Goal: Task Accomplishment & Management: Manage account settings

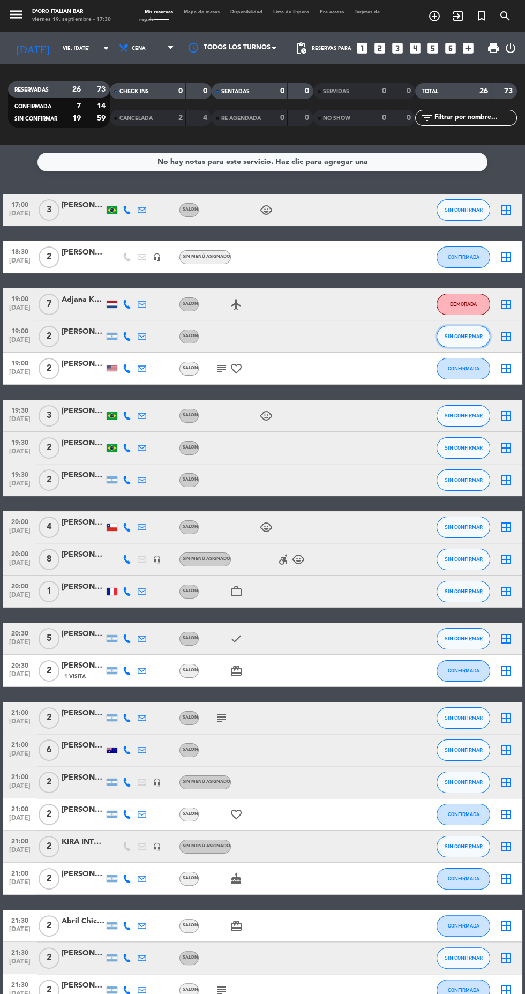
click at [463, 336] on span "SIN CONFIRMAR" at bounding box center [464, 336] width 38 height 6
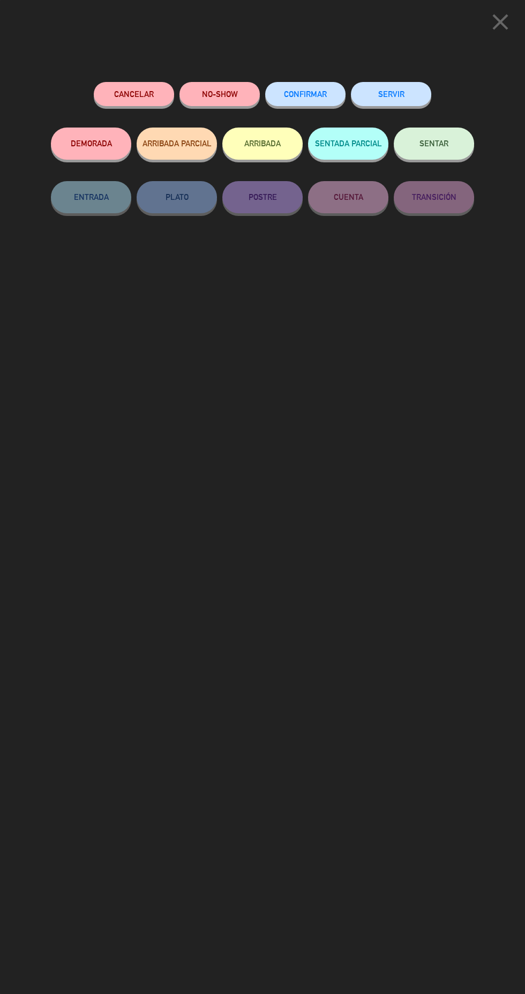
click at [311, 94] on span "CONFIRMAR" at bounding box center [305, 93] width 43 height 9
click at [316, 92] on span "CONFIRMAR" at bounding box center [305, 93] width 43 height 9
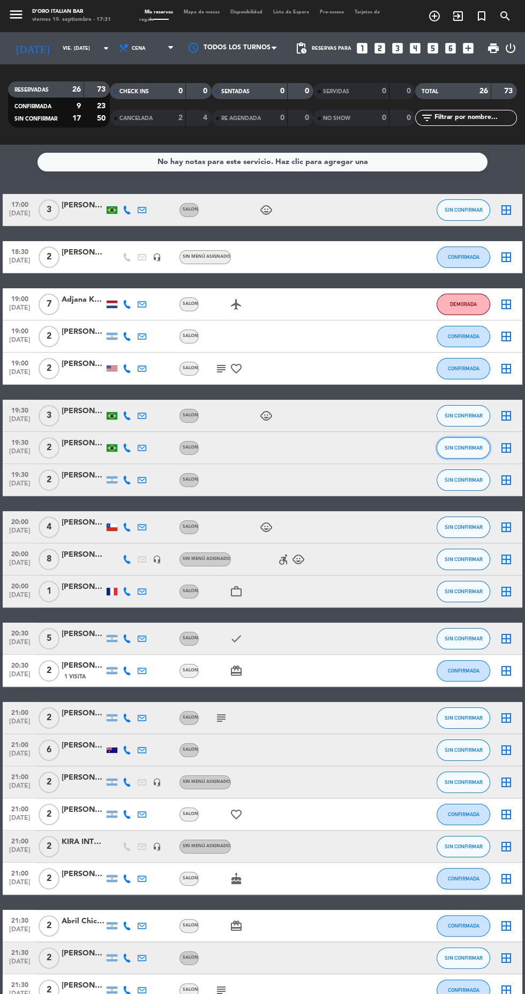
click at [475, 455] on button "SIN CONFIRMAR" at bounding box center [464, 447] width 54 height 21
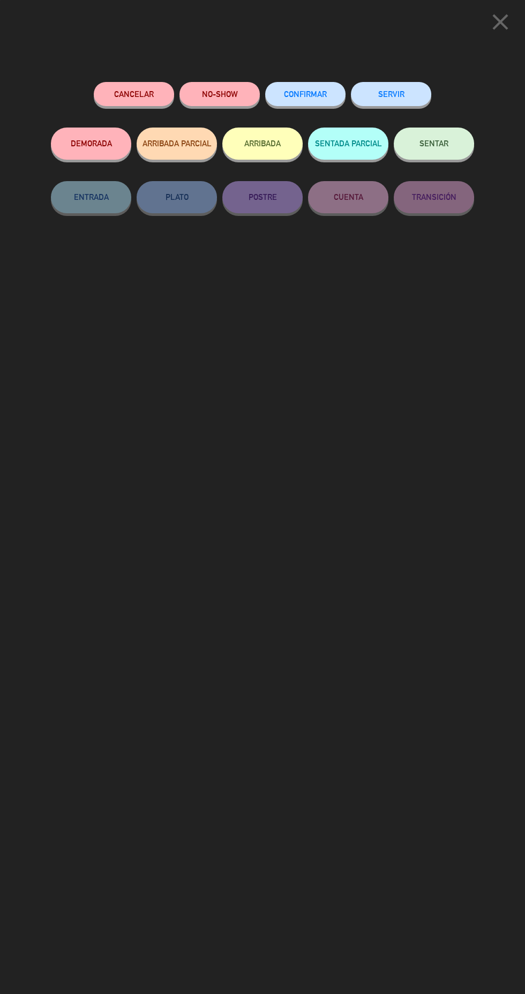
click at [314, 93] on span "CONFIRMAR" at bounding box center [305, 93] width 43 height 9
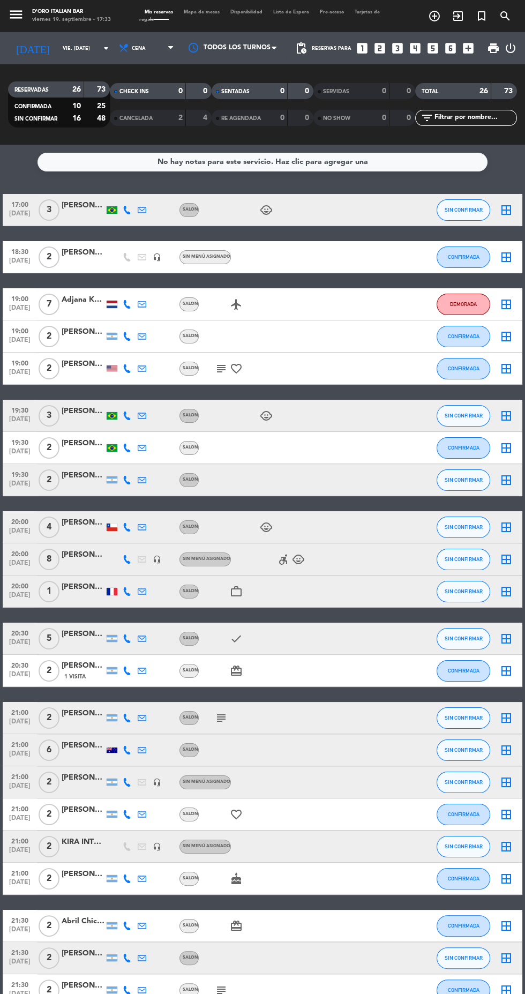
click at [124, 481] on icon at bounding box center [127, 480] width 9 height 9
click at [148, 462] on span at bounding box center [151, 463] width 9 height 9
click at [473, 412] on button "SIN CONFIRMAR" at bounding box center [464, 415] width 54 height 21
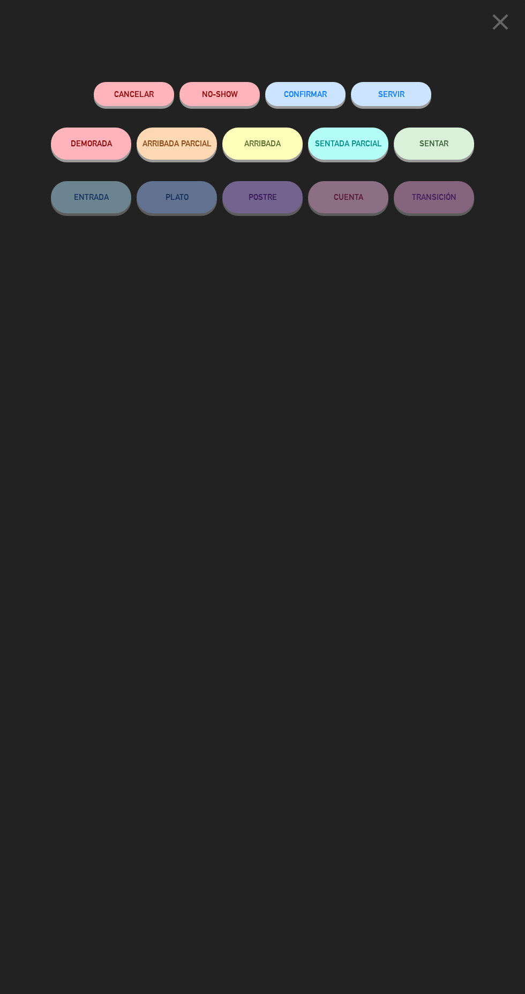
click at [317, 92] on span "CONFIRMAR" at bounding box center [305, 93] width 43 height 9
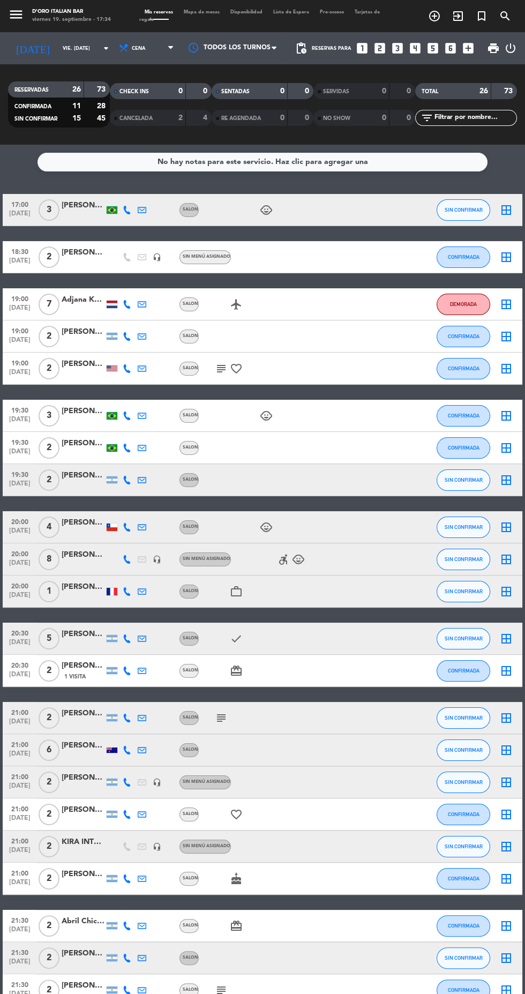
click at [141, 479] on icon at bounding box center [142, 480] width 9 height 9
click at [141, 527] on icon at bounding box center [142, 527] width 9 height 9
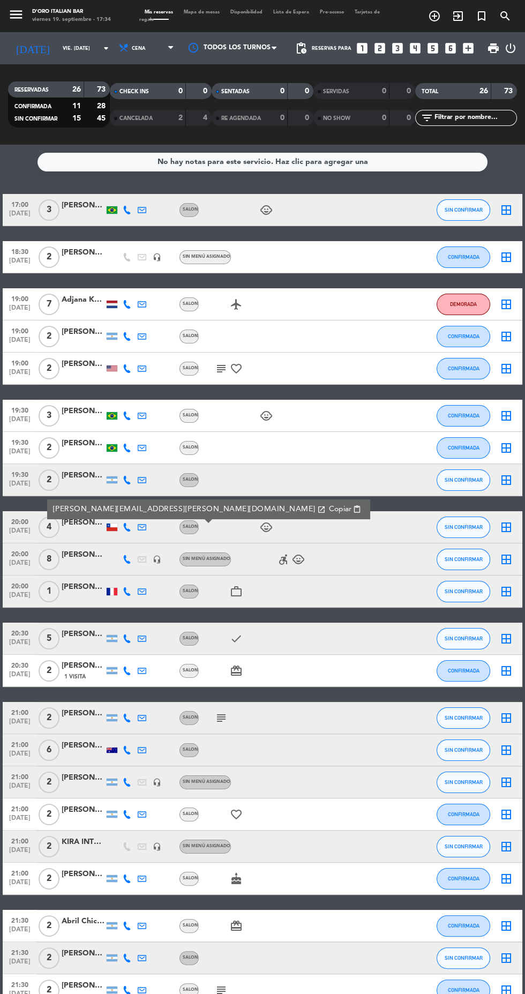
click at [111, 527] on div at bounding box center [112, 526] width 11 height 7
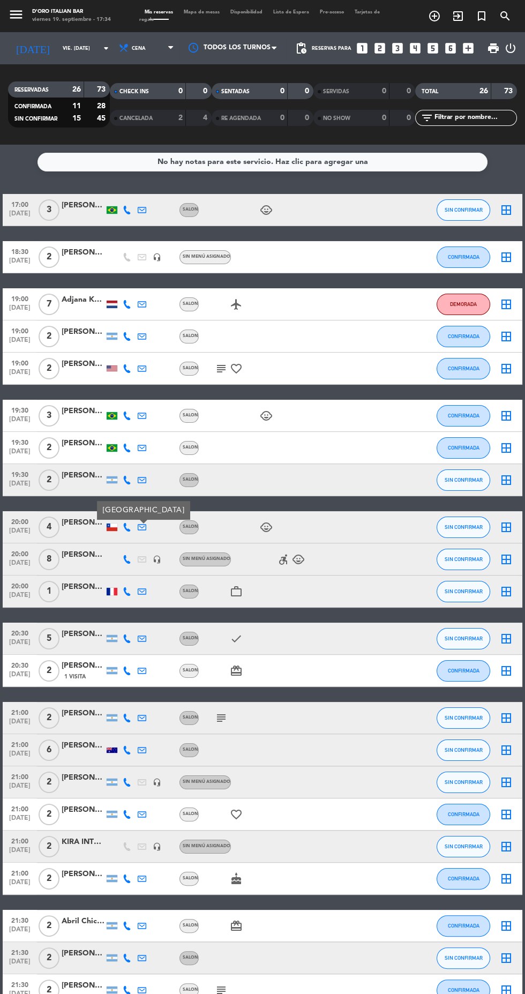
click at [126, 527] on icon at bounding box center [127, 527] width 9 height 9
click at [152, 509] on span at bounding box center [156, 510] width 9 height 9
click at [469, 369] on span "CONFIRMADA" at bounding box center [464, 368] width 32 height 6
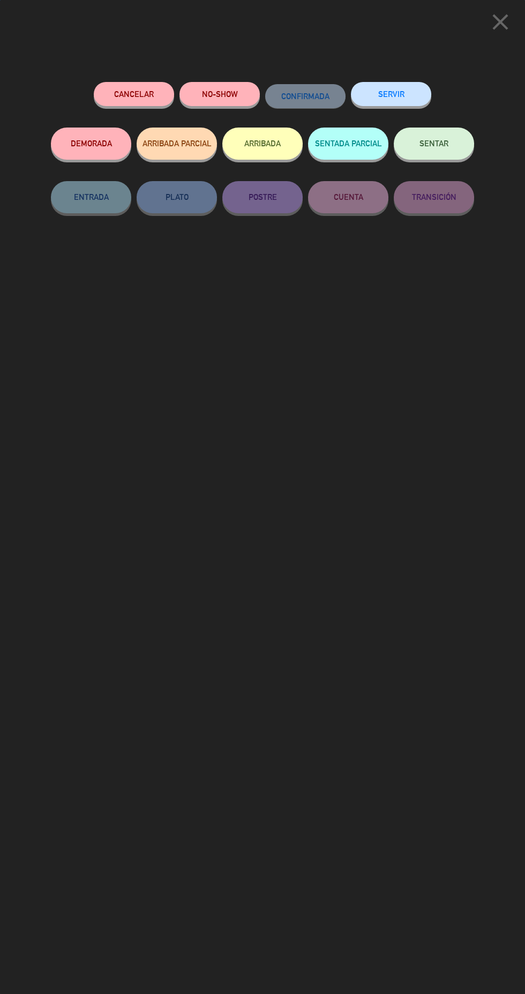
click at [243, 97] on button "NO-SHOW" at bounding box center [219, 94] width 80 height 24
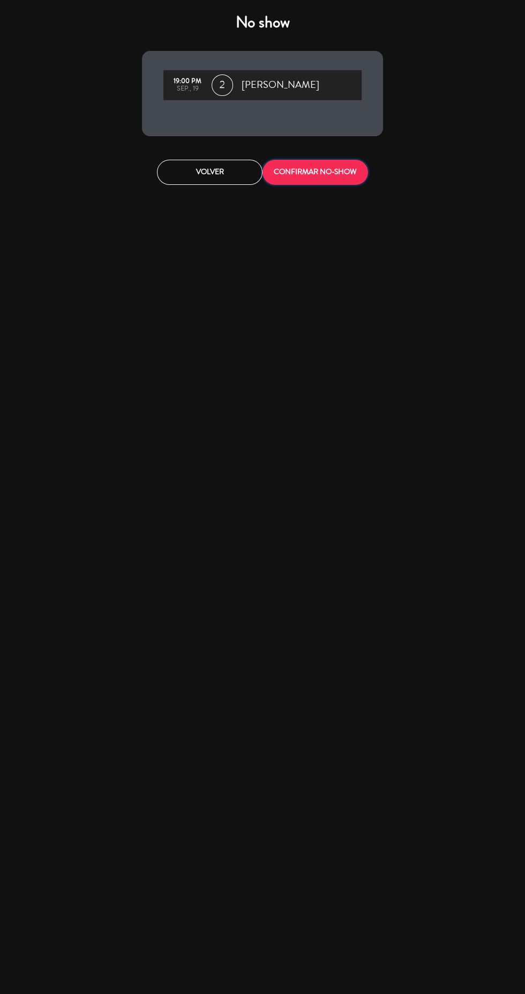
click at [334, 172] on button "CONFIRMAR NO-SHOW" at bounding box center [315, 172] width 106 height 25
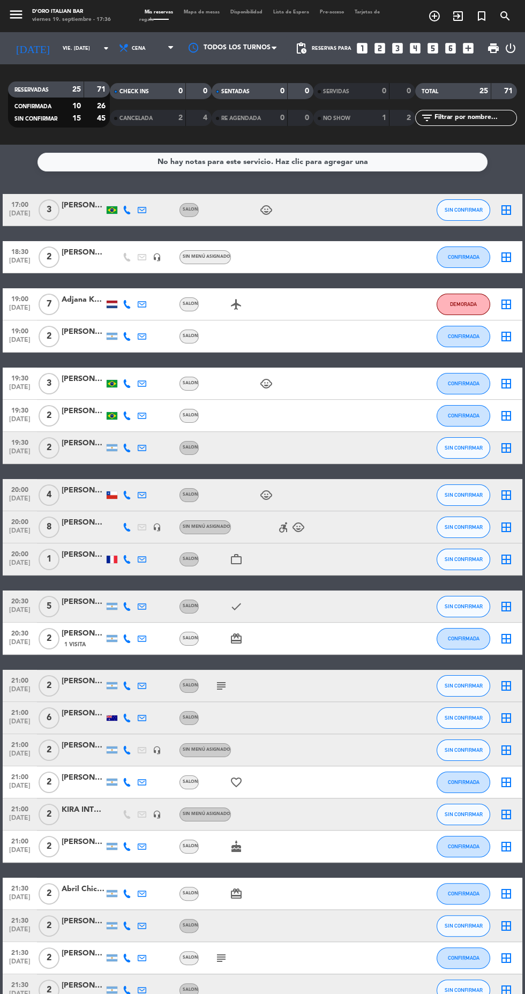
click at [138, 527] on icon at bounding box center [142, 527] width 9 height 9
click at [126, 527] on icon at bounding box center [127, 527] width 9 height 9
click at [148, 507] on span at bounding box center [152, 510] width 9 height 9
click at [126, 559] on icon at bounding box center [127, 559] width 9 height 9
click at [126, 606] on icon at bounding box center [127, 606] width 9 height 9
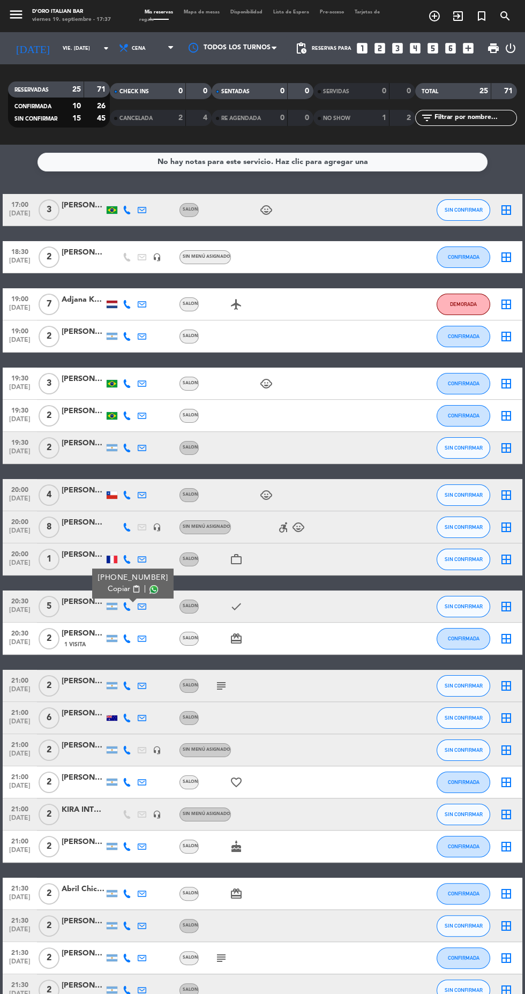
click at [149, 589] on span at bounding box center [153, 589] width 9 height 9
click at [111, 638] on div at bounding box center [112, 638] width 11 height 7
click at [126, 638] on icon at bounding box center [127, 638] width 9 height 9
click at [149, 621] on span at bounding box center [153, 621] width 9 height 9
click at [131, 683] on icon at bounding box center [127, 685] width 9 height 9
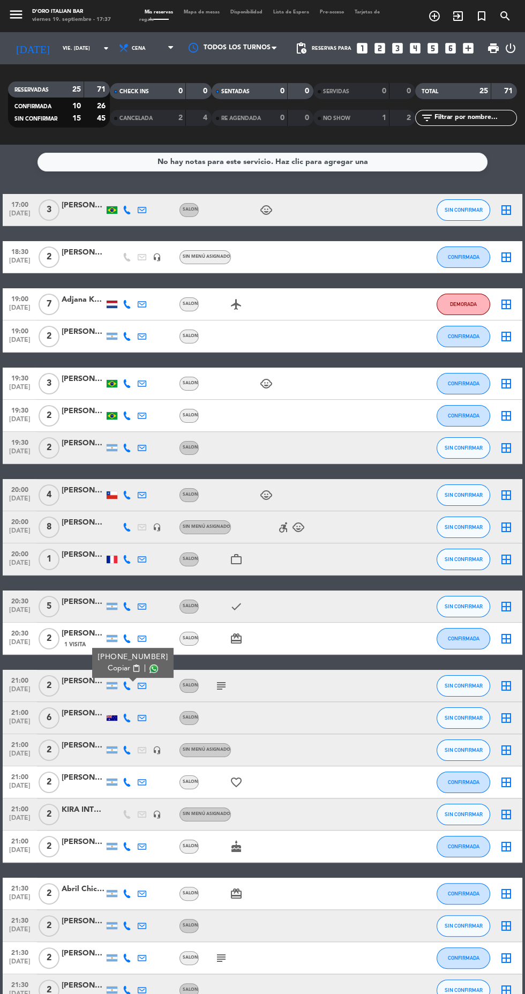
click at [150, 668] on span at bounding box center [153, 668] width 9 height 9
click at [125, 717] on icon at bounding box center [127, 717] width 9 height 9
click at [152, 700] on span at bounding box center [156, 700] width 9 height 9
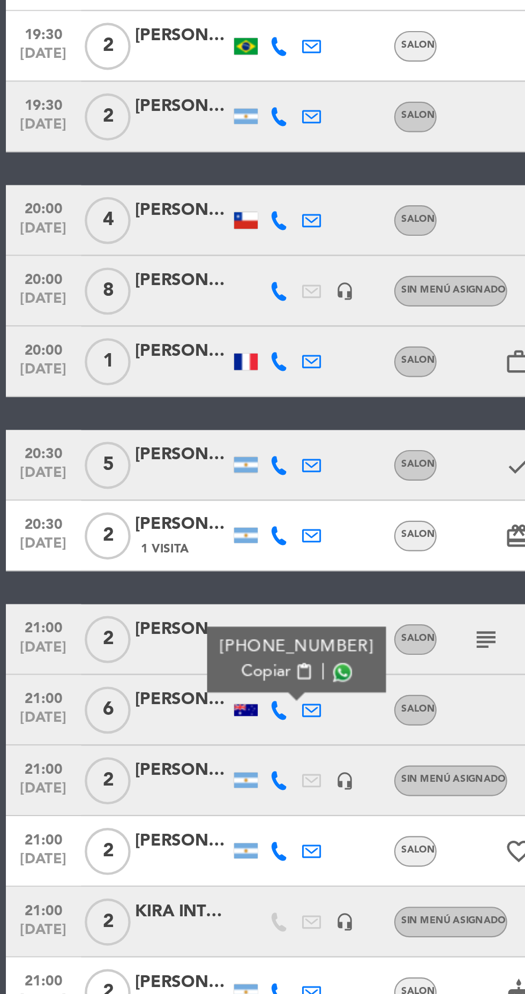
click at [124, 749] on icon at bounding box center [127, 749] width 9 height 9
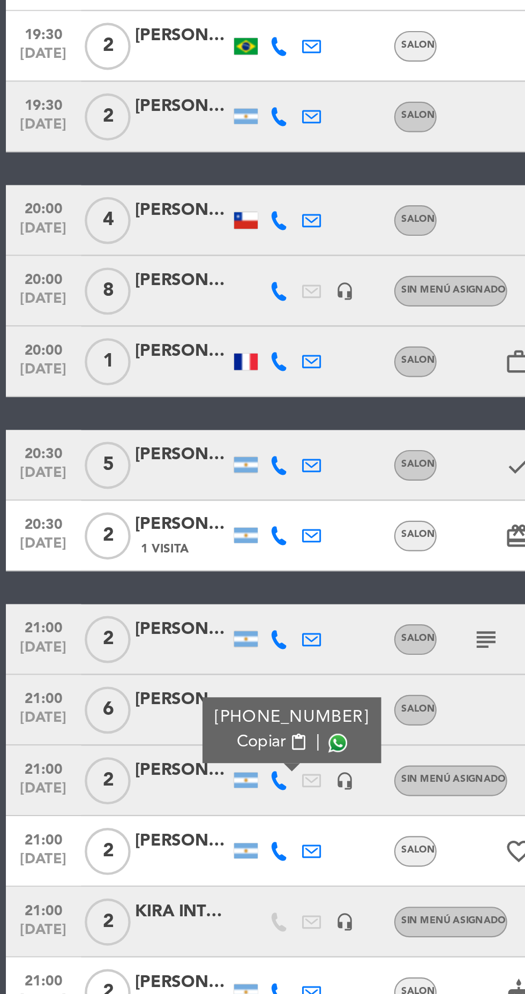
click at [149, 732] on span at bounding box center [153, 732] width 9 height 9
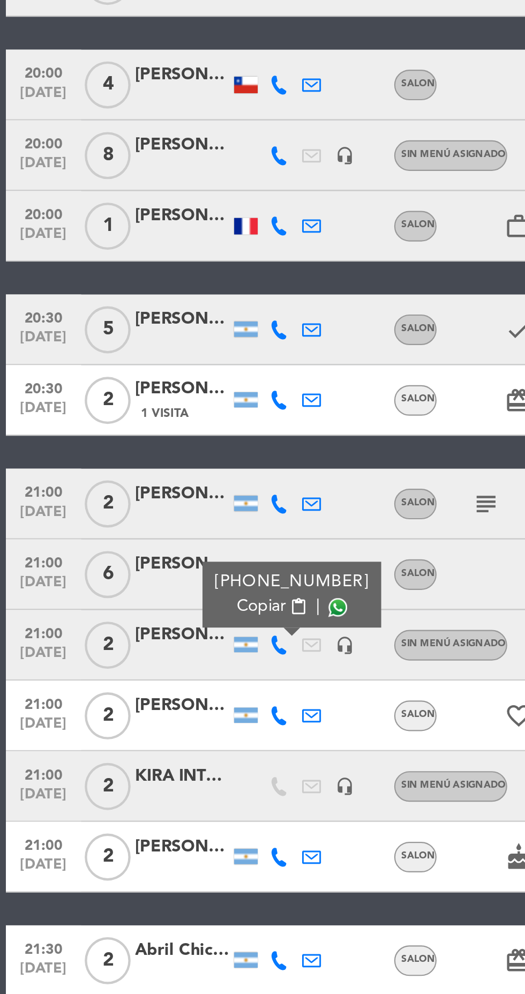
scroll to position [67, 0]
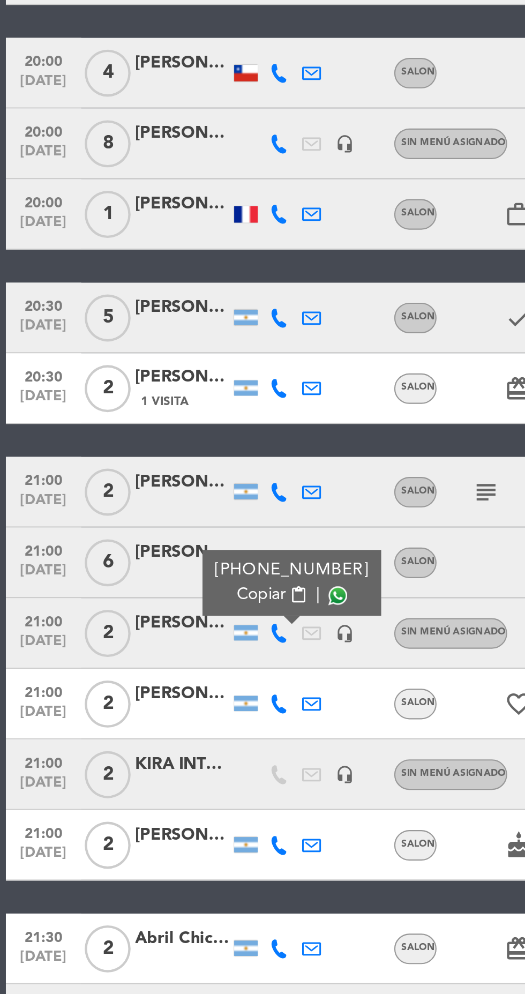
click at [125, 715] on icon at bounding box center [127, 714] width 9 height 9
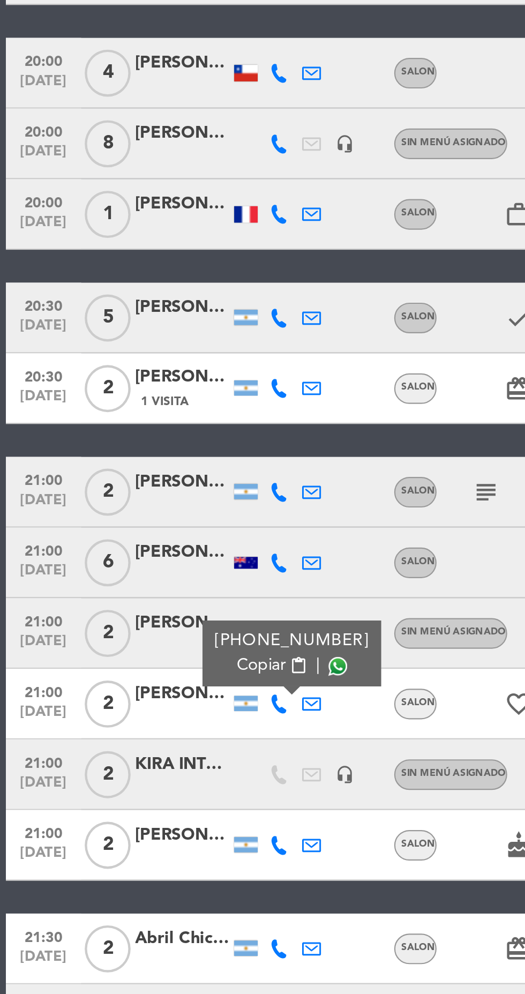
click at [149, 697] on span at bounding box center [153, 697] width 9 height 9
click at [126, 779] on icon at bounding box center [127, 779] width 9 height 9
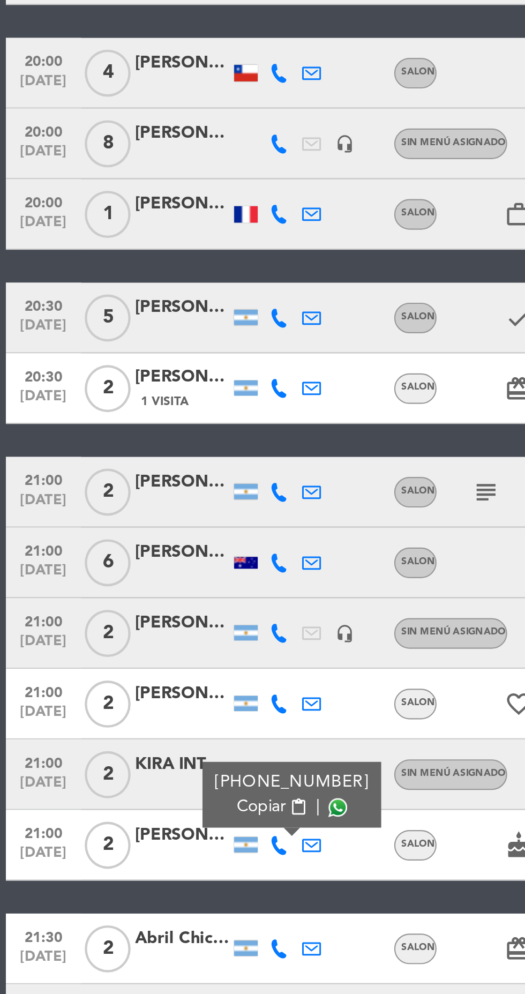
click at [150, 761] on span at bounding box center [153, 761] width 9 height 9
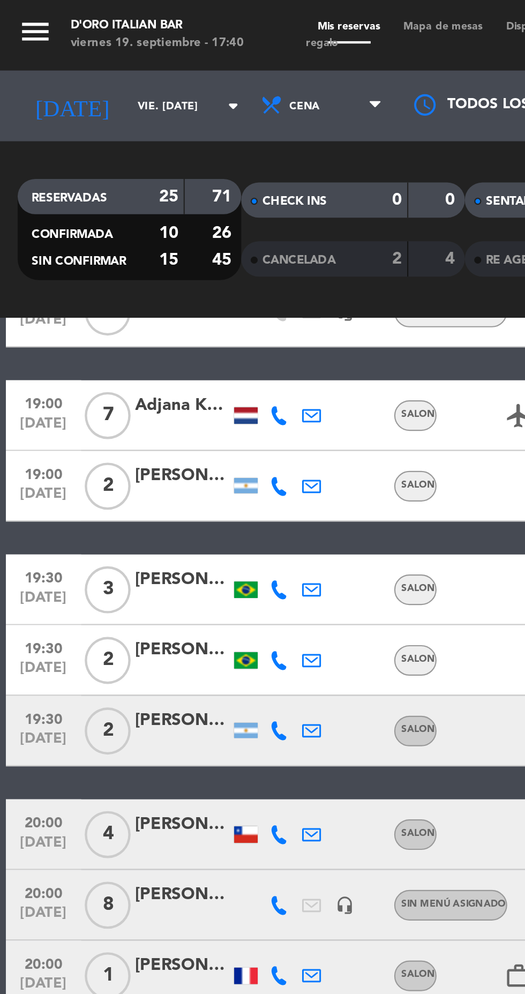
scroll to position [0, 0]
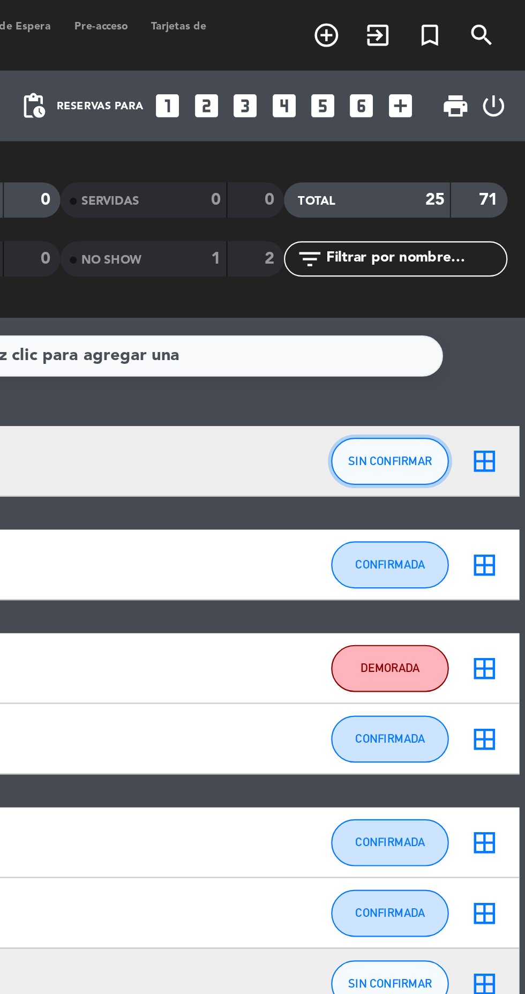
click at [472, 206] on button "SIN CONFIRMAR" at bounding box center [464, 209] width 54 height 21
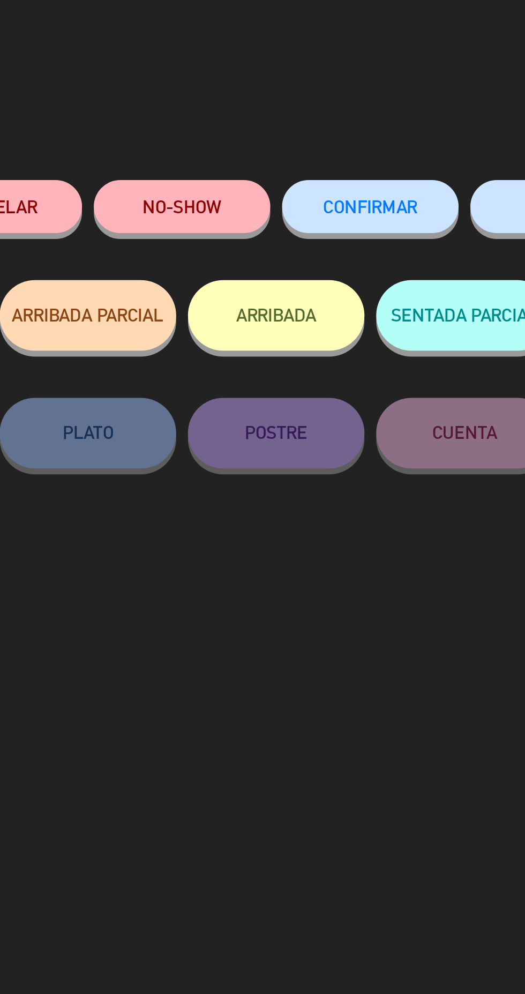
click at [281, 144] on button "ARRIBADA" at bounding box center [262, 143] width 80 height 32
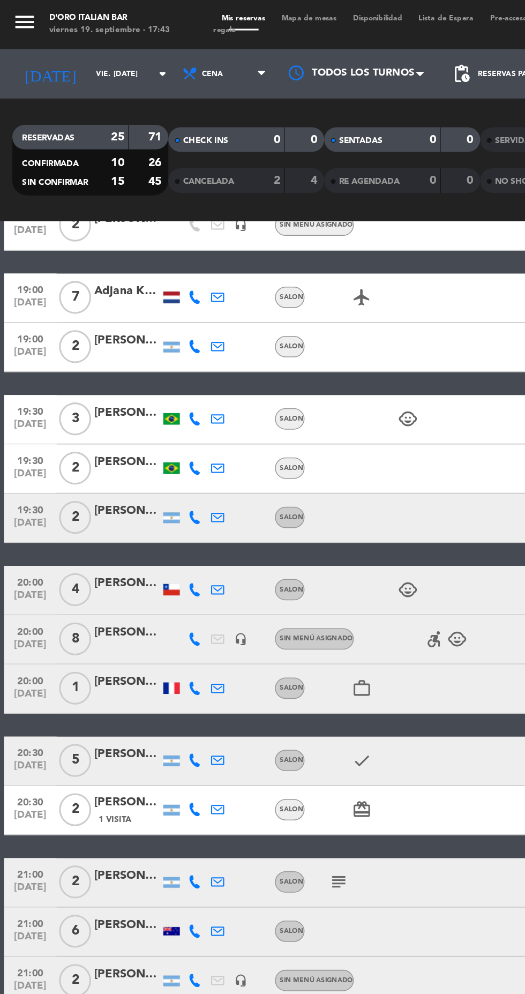
scroll to position [196, 0]
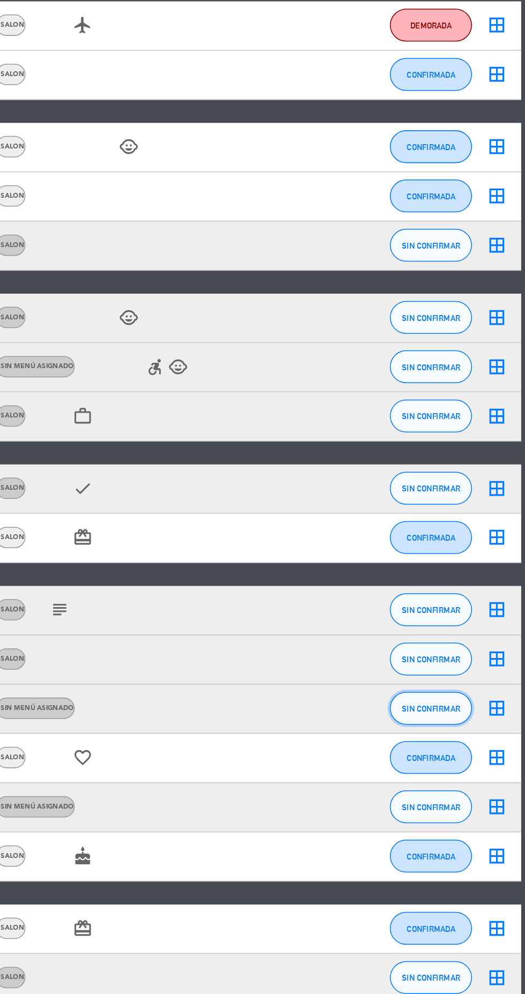
click at [471, 632] on span "SIN CONFIRMAR" at bounding box center [464, 635] width 38 height 6
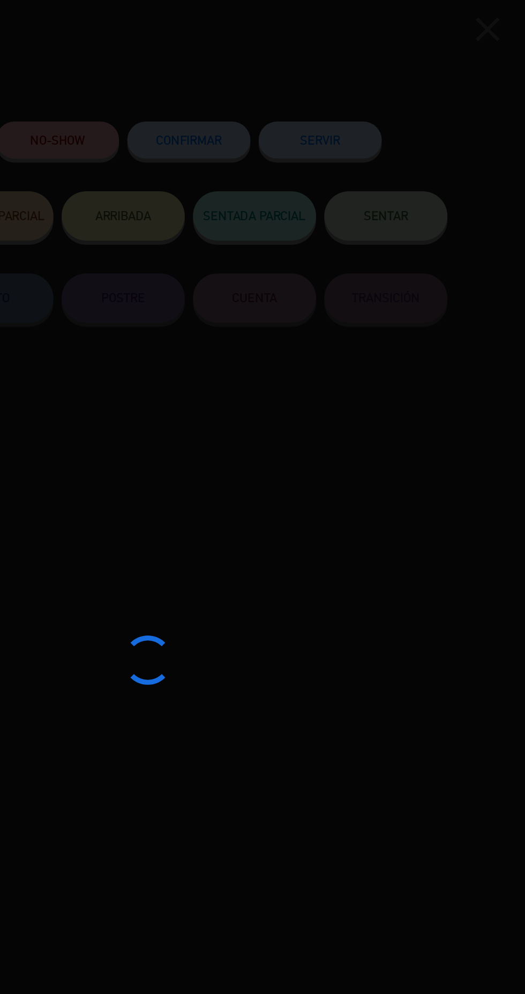
click at [309, 94] on div at bounding box center [262, 497] width 525 height 994
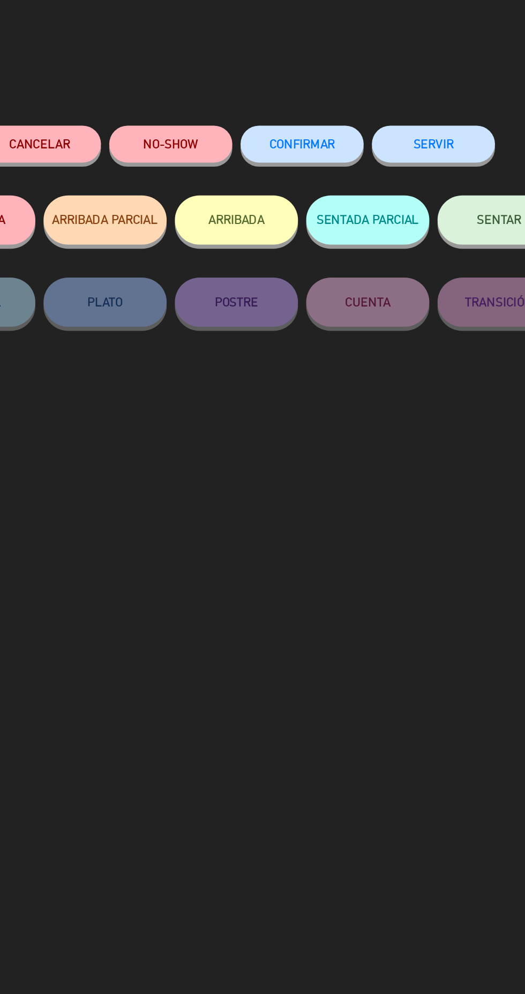
click at [299, 94] on span "CONFIRMAR" at bounding box center [305, 93] width 43 height 9
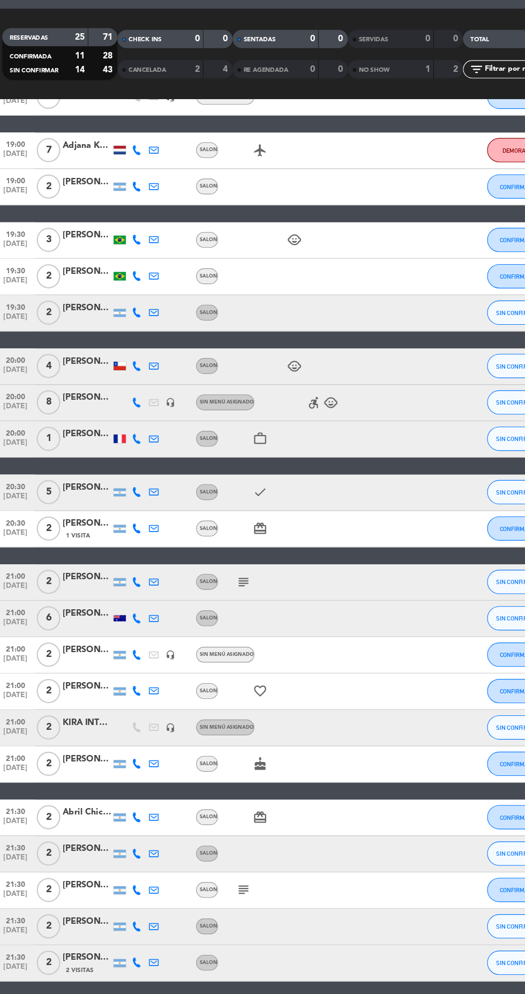
scroll to position [195, 0]
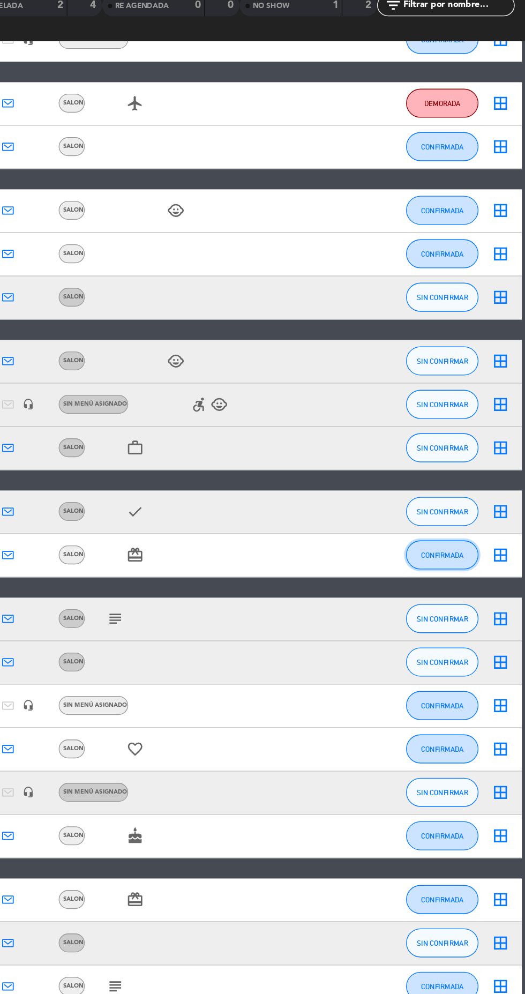
click at [464, 522] on span "CONFIRMADA" at bounding box center [464, 525] width 32 height 6
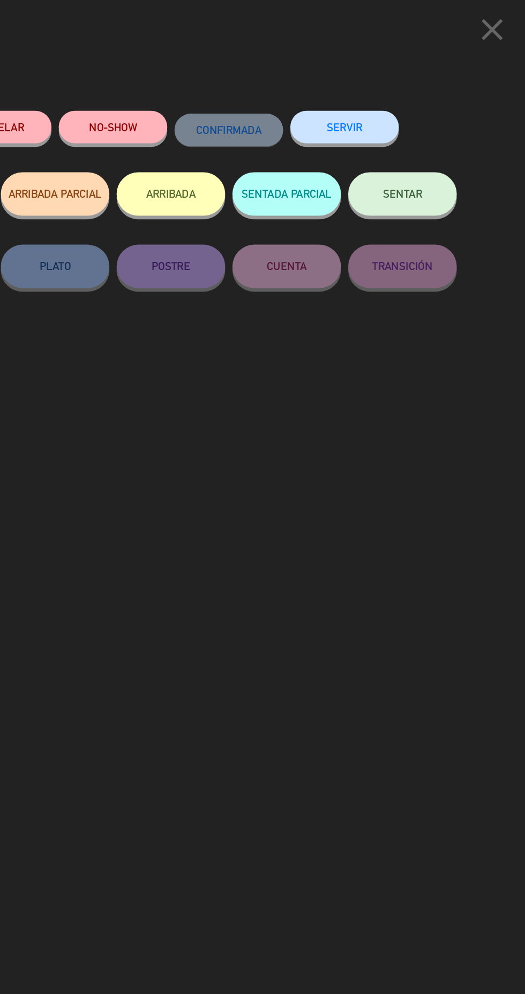
click at [493, 21] on icon "close" at bounding box center [500, 22] width 27 height 27
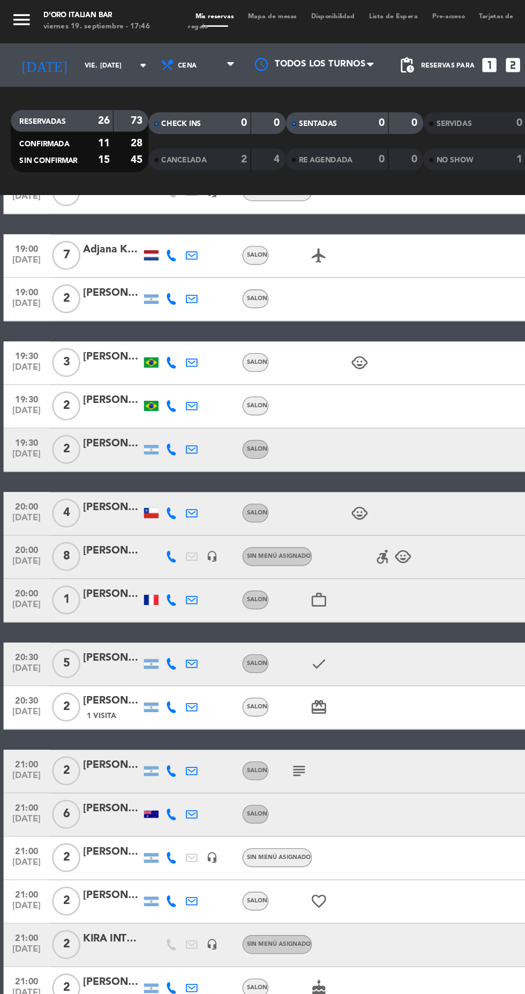
scroll to position [0, 0]
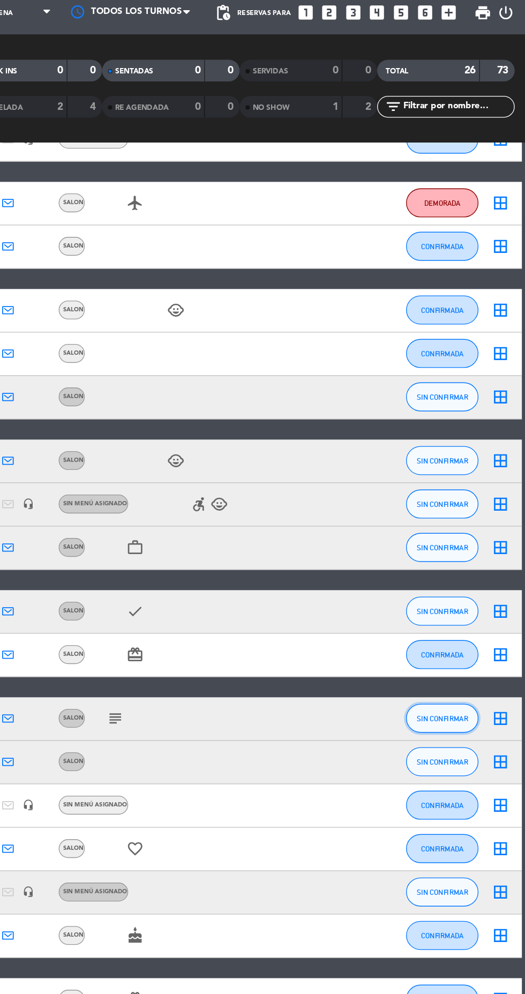
click at [465, 569] on span "SIN CONFIRMAR" at bounding box center [464, 571] width 38 height 6
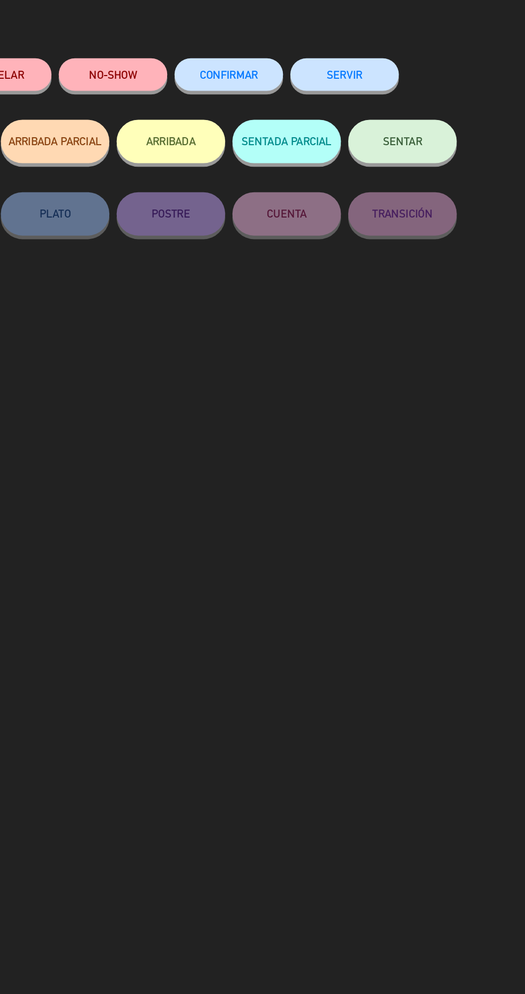
click at [314, 103] on button "CONFIRMAR" at bounding box center [305, 94] width 80 height 24
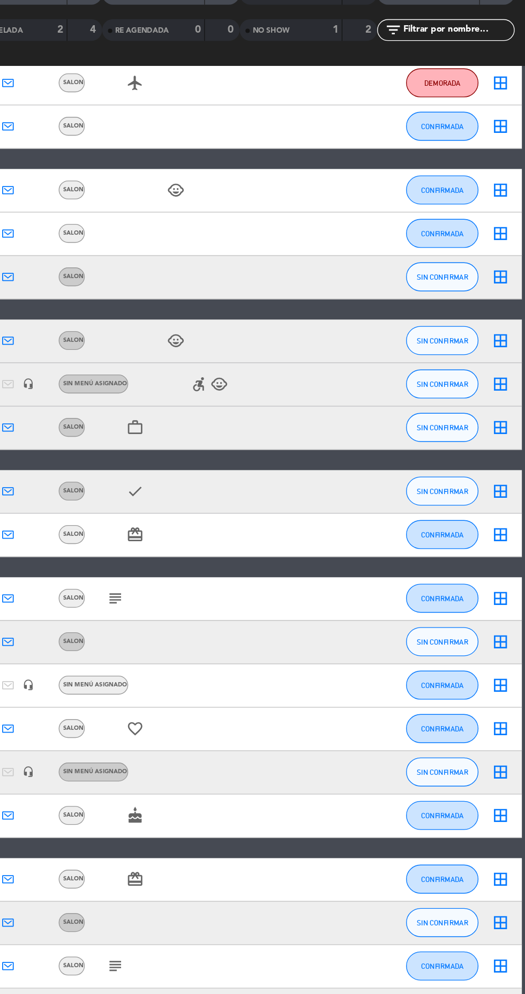
scroll to position [228, 0]
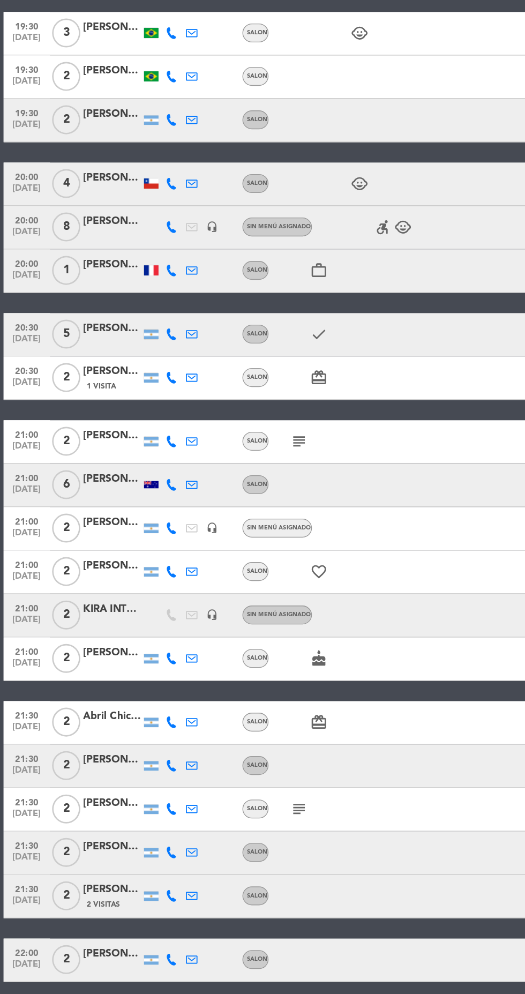
click at [126, 700] on icon at bounding box center [127, 699] width 9 height 9
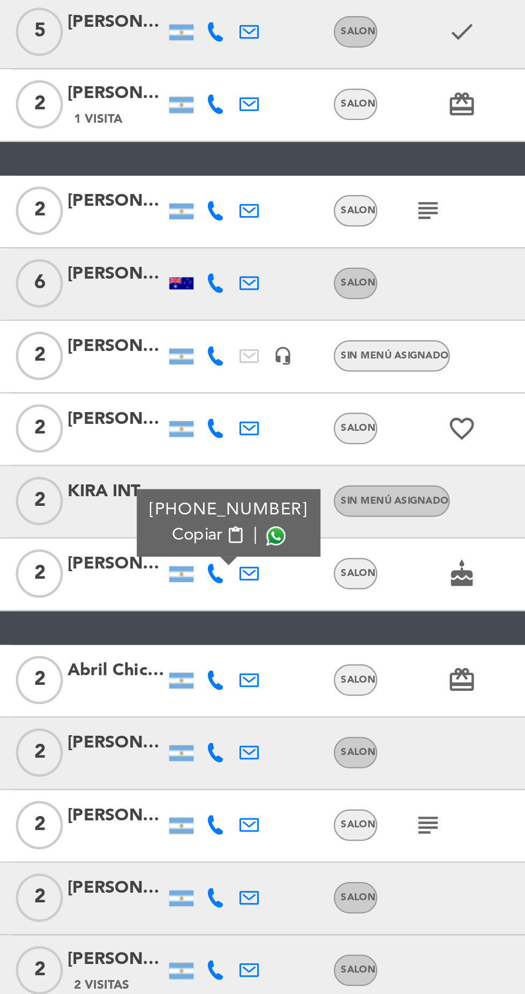
scroll to position [227, 0]
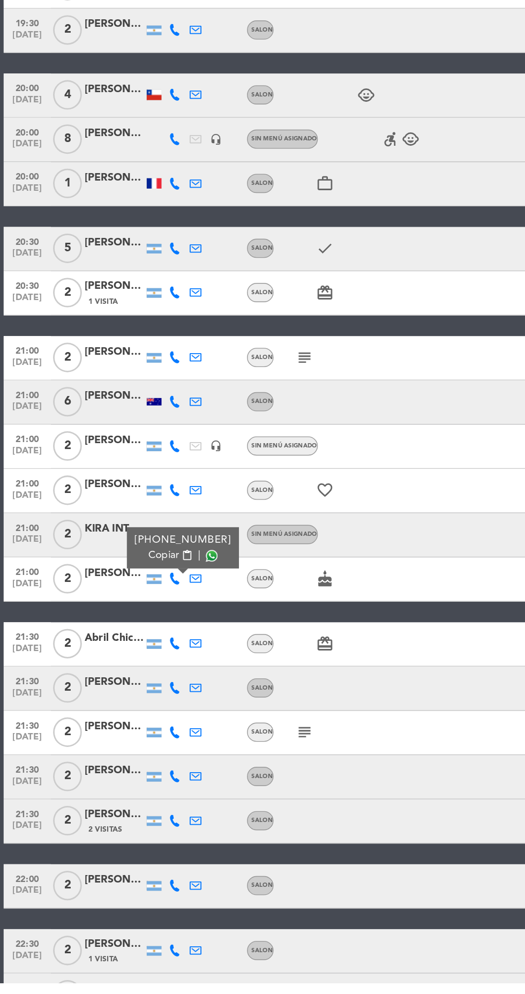
click at [127, 745] on icon at bounding box center [127, 747] width 9 height 9
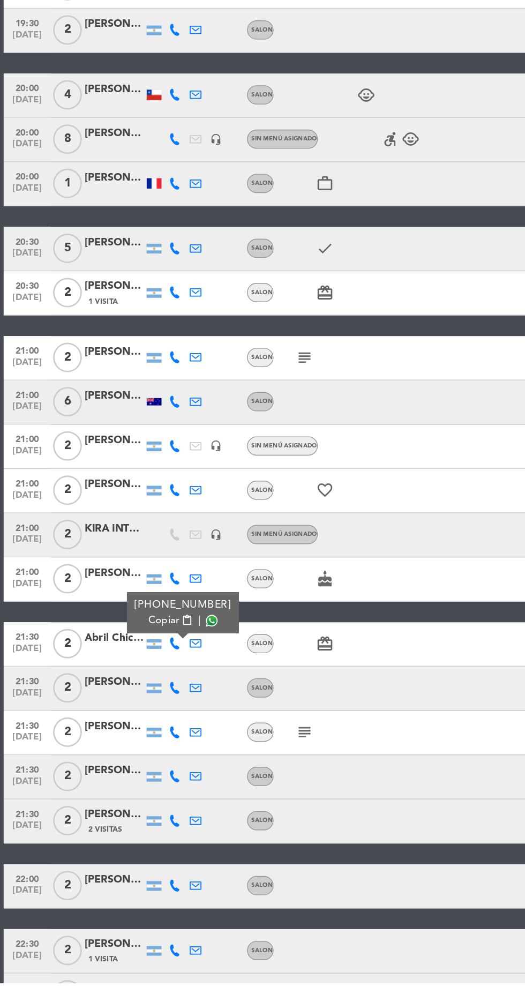
click at [149, 728] on span at bounding box center [153, 730] width 9 height 9
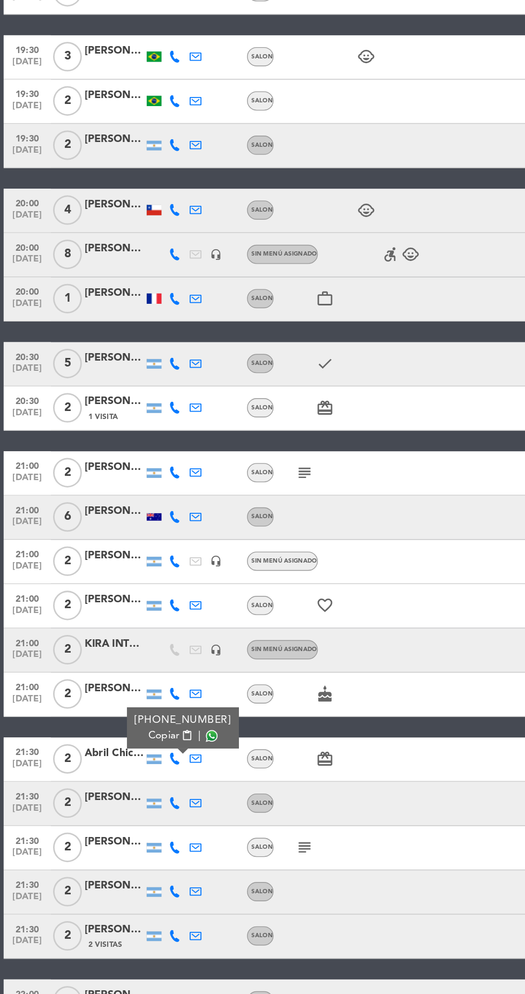
scroll to position [20, 0]
click at [126, 851] on icon at bounding box center [127, 855] width 9 height 9
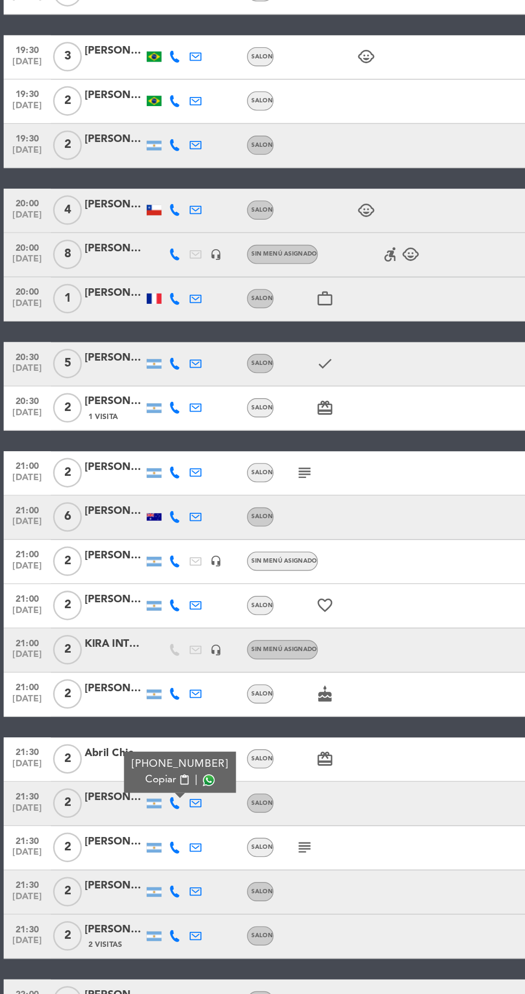
click at [148, 833] on span at bounding box center [151, 837] width 9 height 9
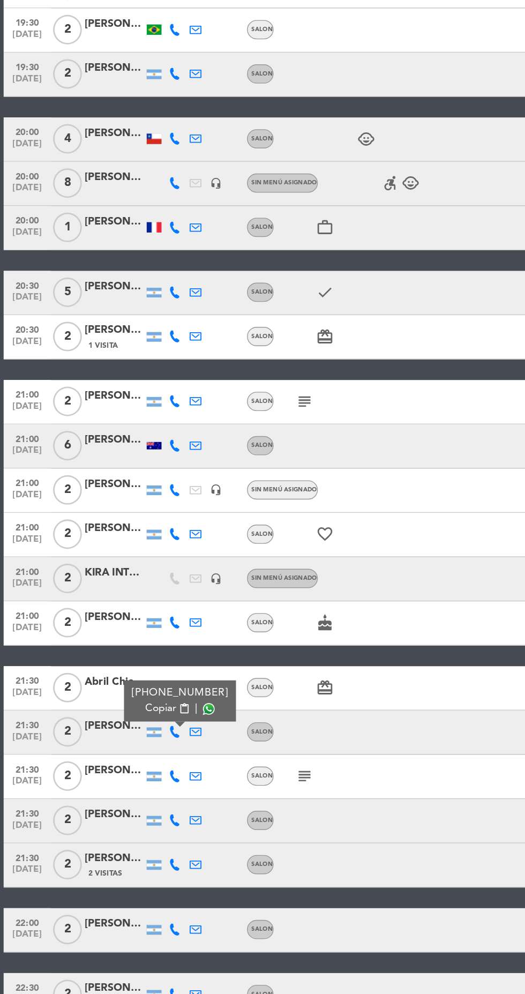
click at [123, 831] on icon at bounding box center [127, 835] width 9 height 9
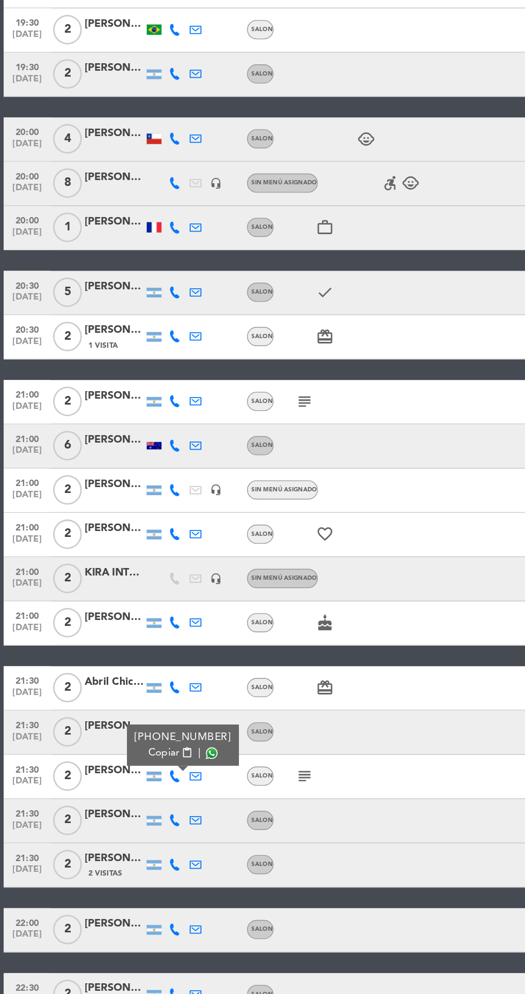
click at [149, 814] on span at bounding box center [153, 818] width 9 height 9
click at [130, 863] on icon at bounding box center [127, 867] width 9 height 9
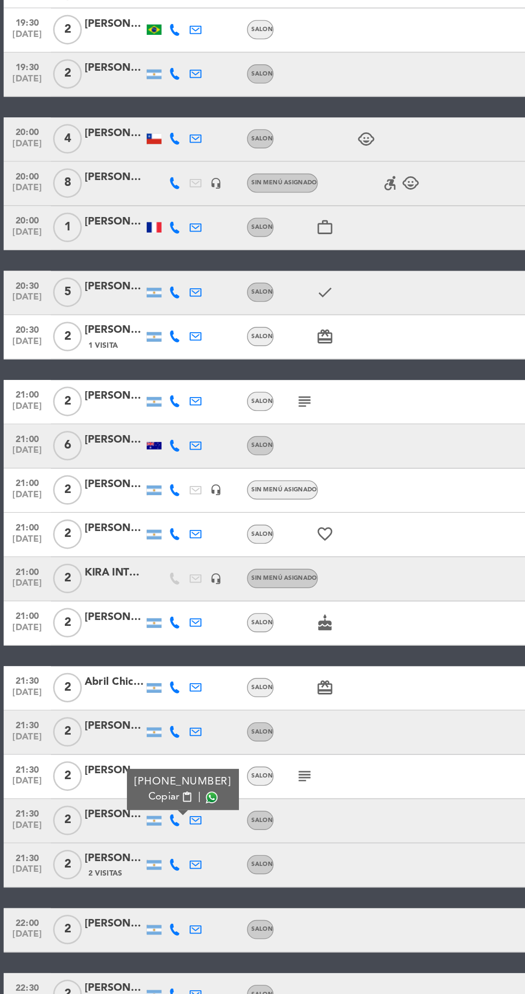
click at [149, 846] on span at bounding box center [153, 850] width 9 height 9
click at [124, 895] on icon at bounding box center [127, 899] width 9 height 9
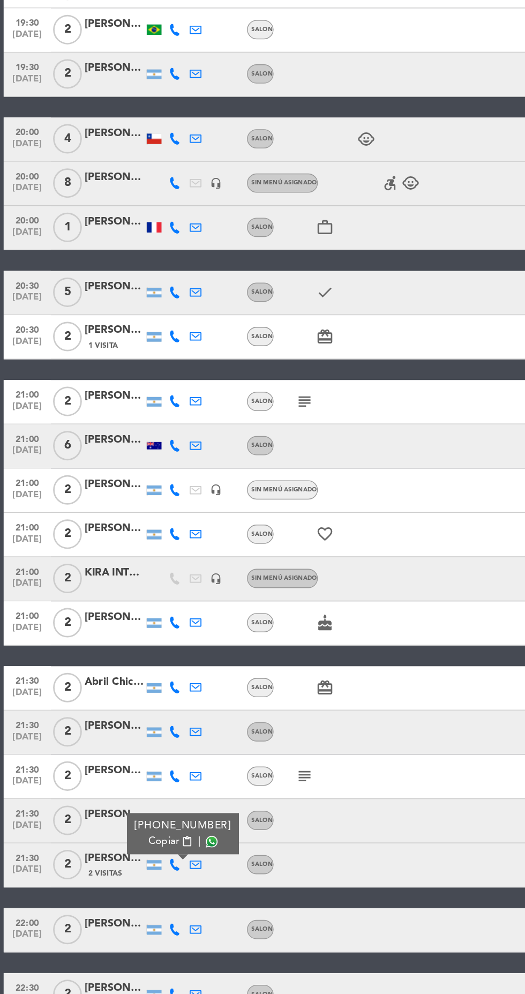
click at [149, 878] on span at bounding box center [153, 882] width 9 height 9
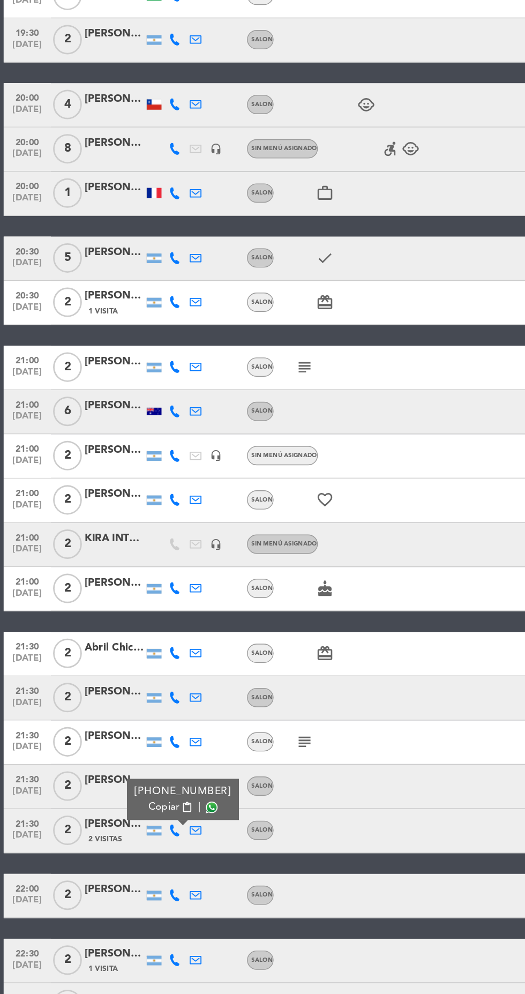
click at [126, 918] on icon at bounding box center [127, 922] width 9 height 9
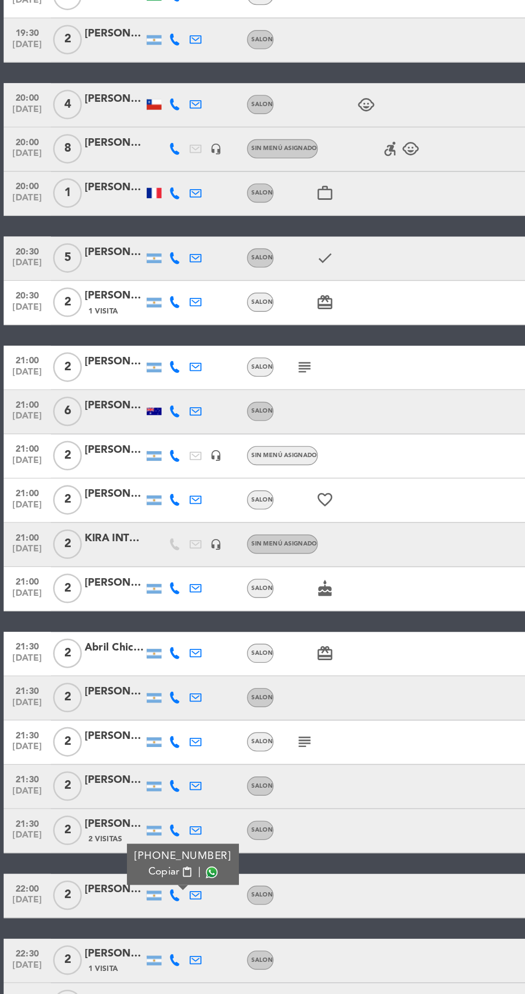
click at [149, 900] on span at bounding box center [153, 904] width 9 height 9
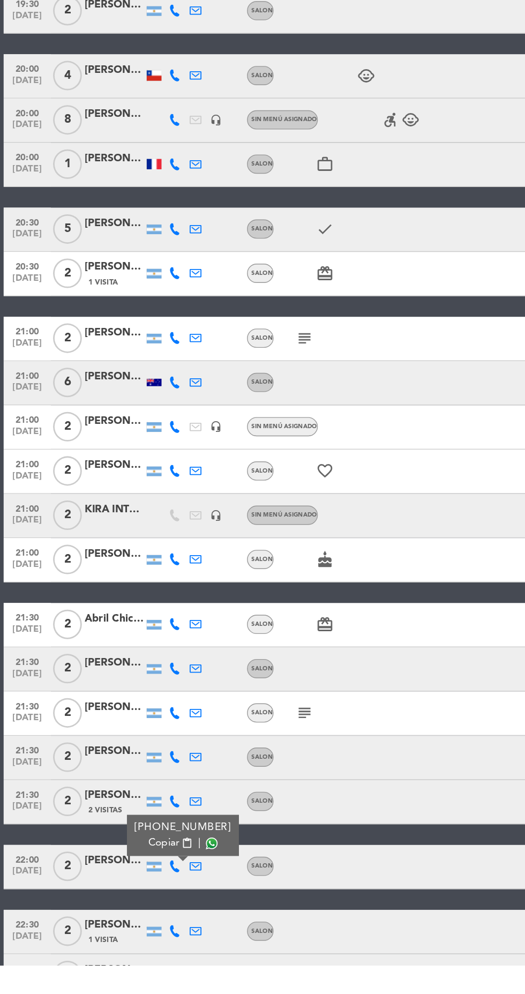
scroll to position [0, 0]
click at [126, 968] on icon at bounding box center [127, 969] width 9 height 9
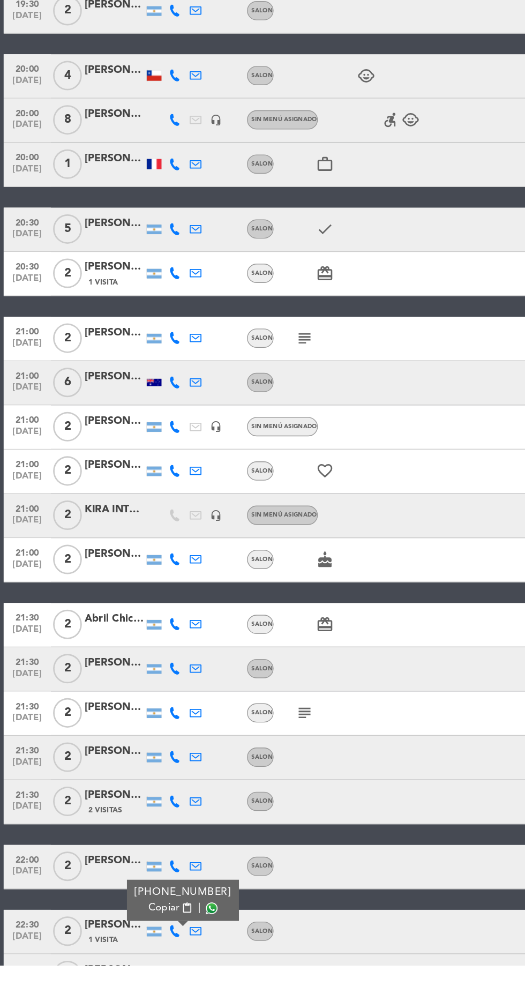
click at [149, 950] on span at bounding box center [153, 952] width 9 height 9
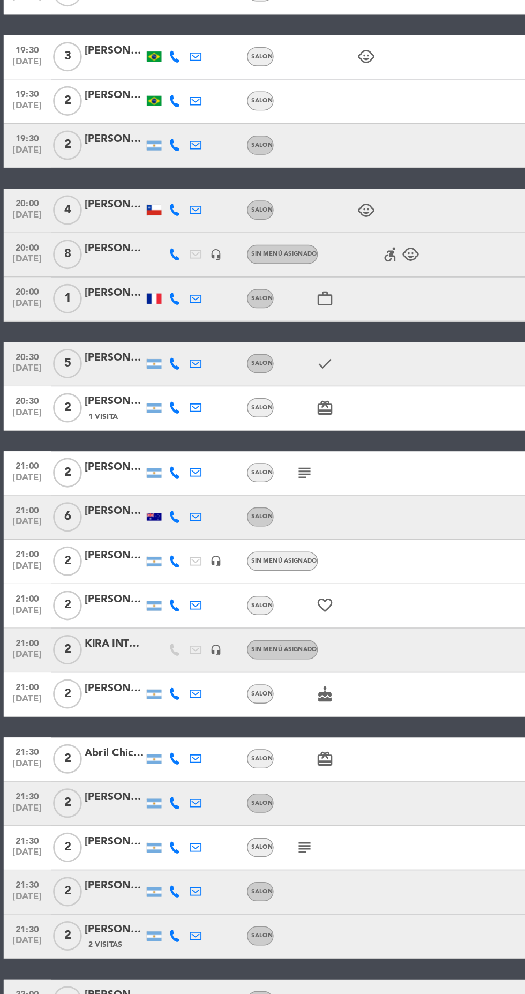
scroll to position [228, 0]
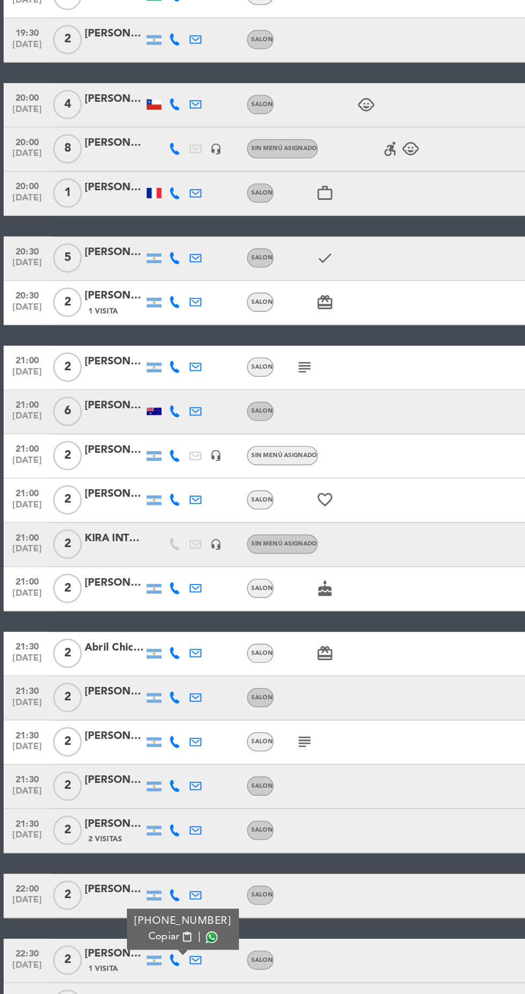
click at [126, 993] on icon at bounding box center [127, 1001] width 9 height 9
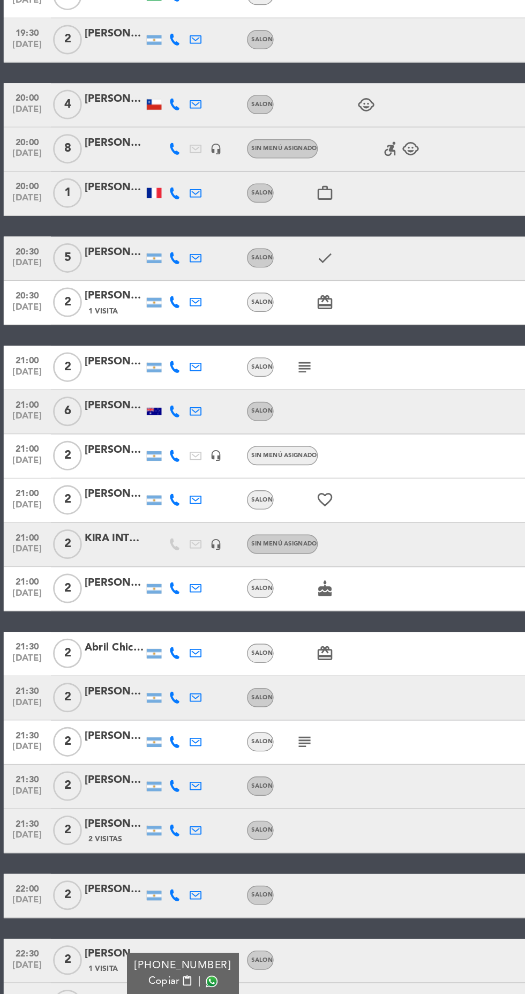
click at [149, 980] on span at bounding box center [153, 984] width 9 height 9
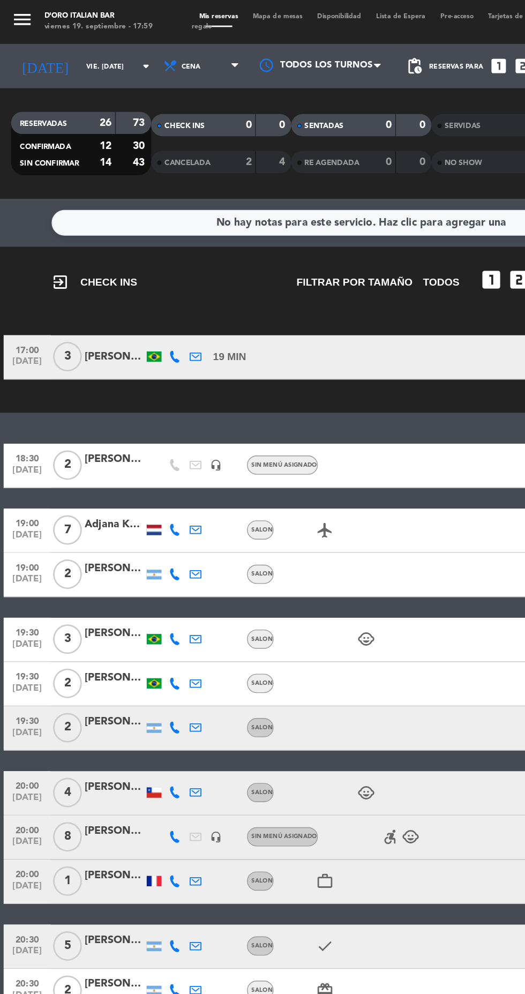
scroll to position [0, 0]
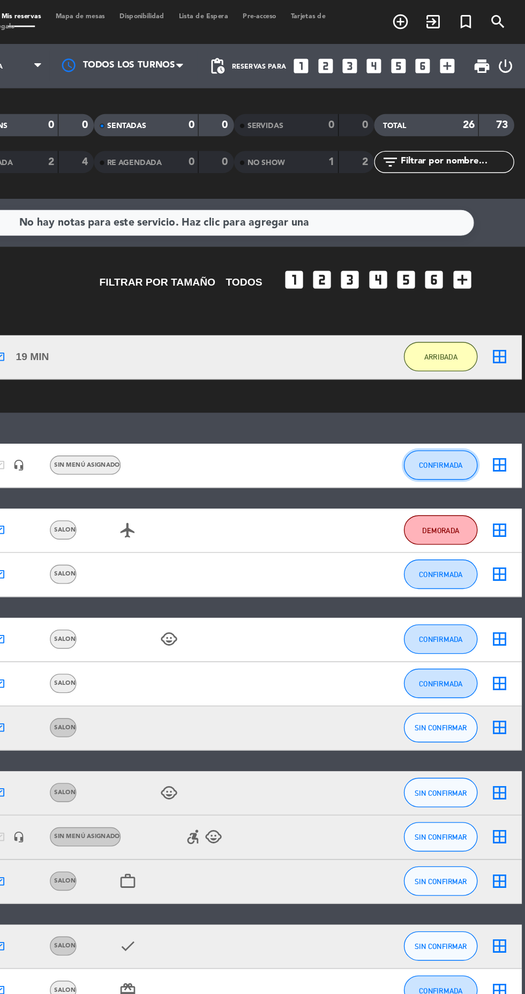
click at [471, 335] on span "CONFIRMADA" at bounding box center [464, 338] width 32 height 6
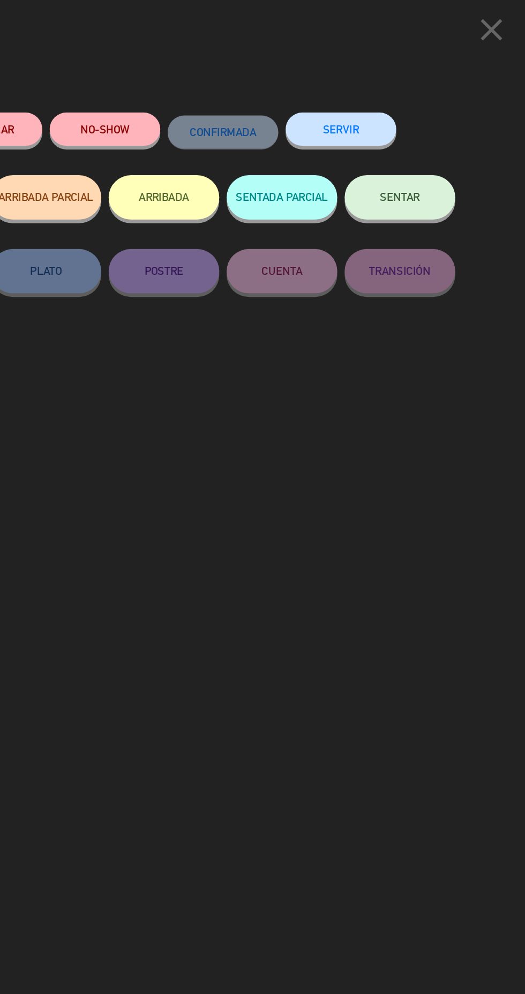
click at [275, 144] on button "ARRIBADA" at bounding box center [262, 143] width 80 height 32
